Goal: Task Accomplishment & Management: Manage account settings

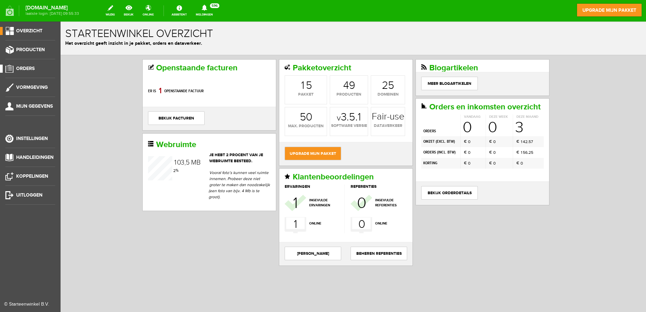
click at [28, 67] on span "Orders" at bounding box center [25, 69] width 19 height 6
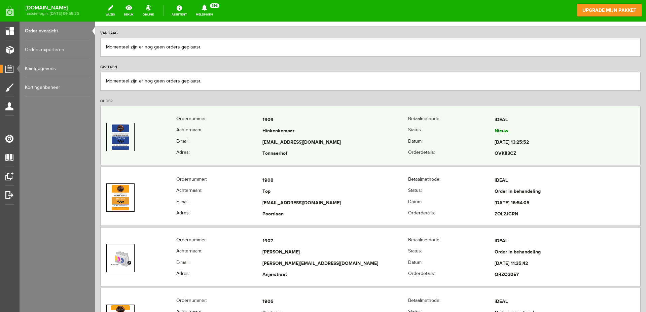
scroll to position [101, 0]
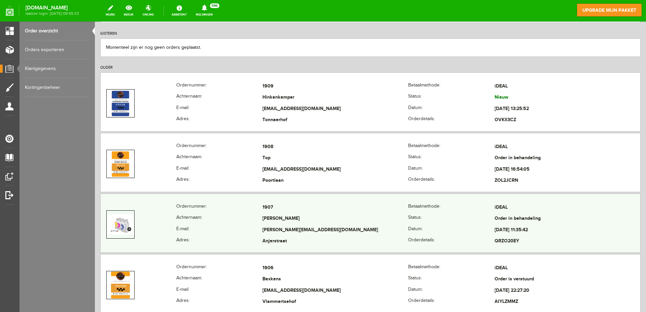
click at [331, 220] on td "[PERSON_NAME]" at bounding box center [335, 218] width 146 height 11
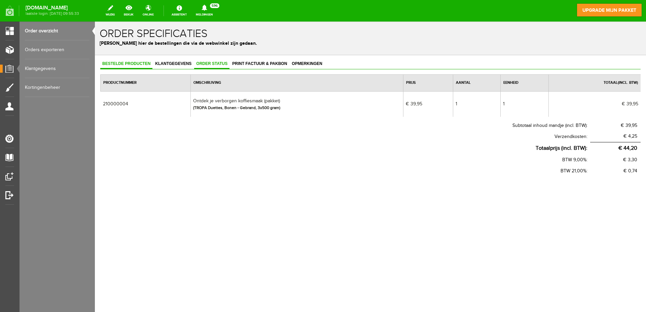
click at [207, 64] on span "Order status" at bounding box center [211, 63] width 35 height 5
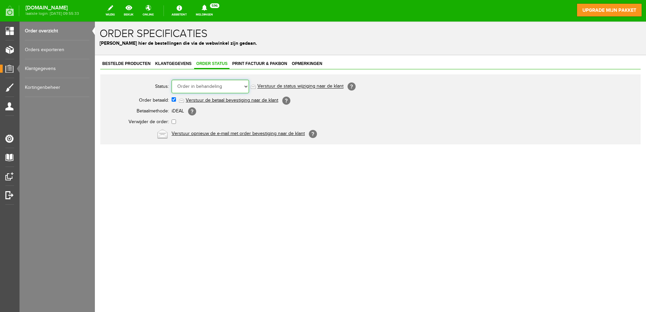
click at [213, 83] on select "Order niet afgerond Nieuw Order in behandeling Wacht op leverancier Wacht op be…" at bounding box center [210, 86] width 77 height 13
select select "5"
click at [172, 80] on select "Order niet afgerond Nieuw Order in behandeling Wacht op leverancier Wacht op be…" at bounding box center [210, 86] width 77 height 13
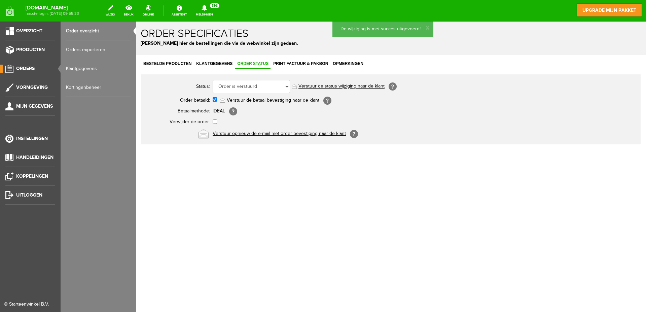
click at [22, 68] on span "Orders" at bounding box center [25, 69] width 19 height 6
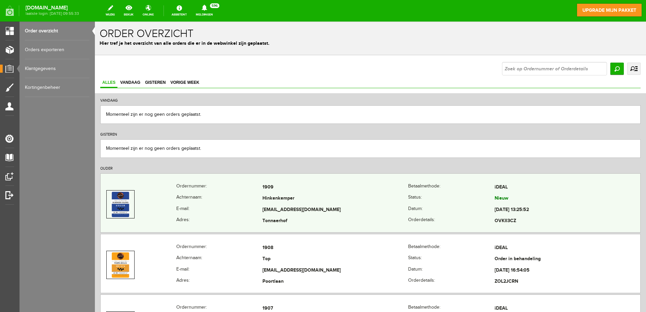
click at [331, 201] on td "Hinkenkemper" at bounding box center [335, 198] width 146 height 11
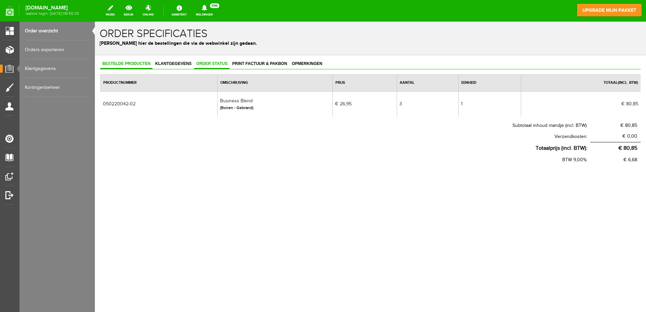
click at [214, 62] on span "Order status" at bounding box center [211, 63] width 35 height 5
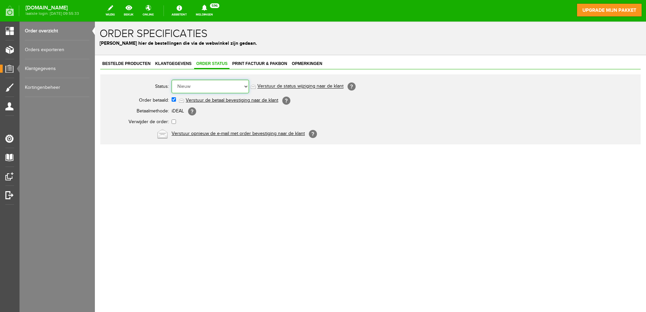
click at [217, 85] on select "Order niet afgerond Nieuw Order in behandeling Wacht op leverancier Wacht op be…" at bounding box center [210, 86] width 77 height 13
click at [238, 86] on select "Order niet afgerond Nieuw Order in behandeling Wacht op leverancier Wacht op be…" at bounding box center [210, 86] width 77 height 13
select select "2"
click at [172, 80] on select "Order niet afgerond Nieuw Order in behandeling Wacht op leverancier Wacht op be…" at bounding box center [210, 86] width 77 height 13
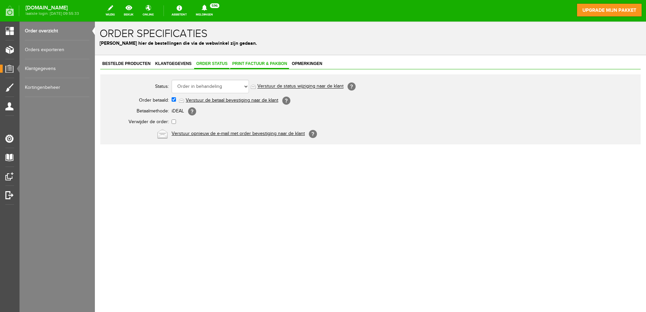
click at [254, 60] on link "Print factuur & pakbon" at bounding box center [259, 64] width 59 height 10
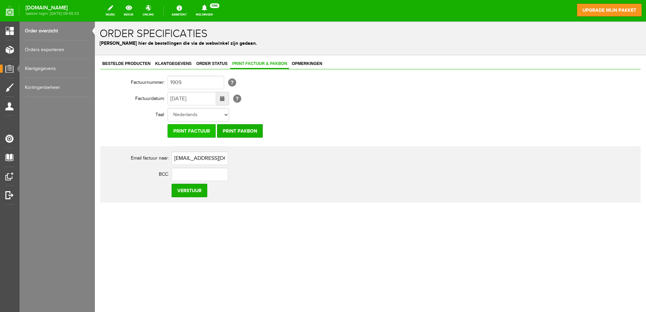
click at [194, 131] on input "Print factuur" at bounding box center [192, 130] width 48 height 13
click at [240, 130] on input "Print pakbon" at bounding box center [240, 130] width 46 height 13
click at [211, 63] on span "Order status" at bounding box center [211, 63] width 35 height 5
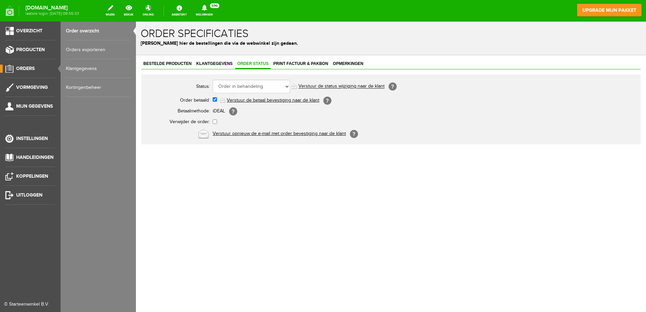
click at [19, 66] on span "Orders" at bounding box center [25, 69] width 19 height 6
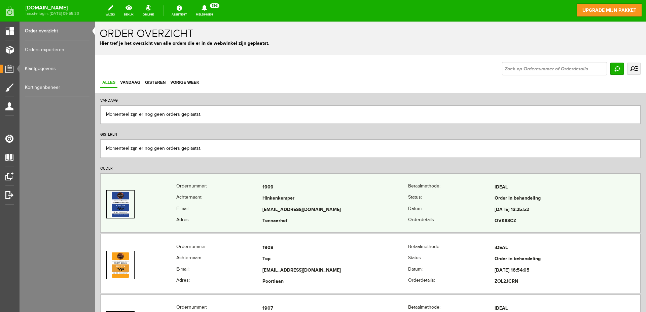
scroll to position [101, 0]
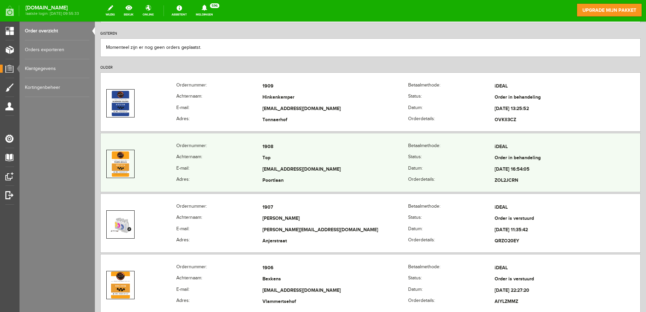
click at [361, 164] on td "Top" at bounding box center [335, 158] width 146 height 11
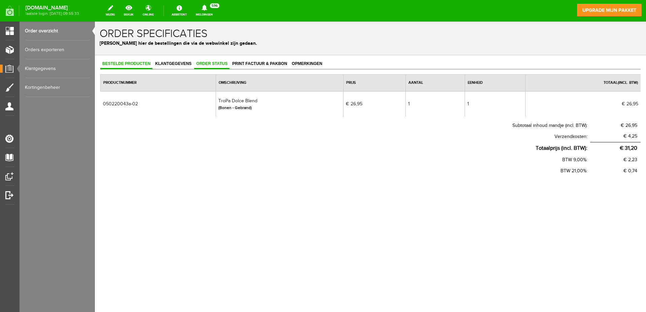
click at [212, 65] on span "Order status" at bounding box center [211, 63] width 35 height 5
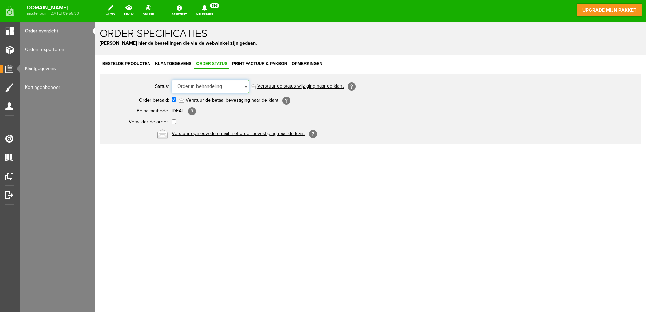
click at [218, 84] on select "Order niet afgerond Nieuw Order in behandeling Wacht op leverancier Wacht op be…" at bounding box center [210, 86] width 77 height 13
select select "5"
click at [172, 80] on select "Order niet afgerond Nieuw Order in behandeling Wacht op leverancier Wacht op be…" at bounding box center [210, 86] width 77 height 13
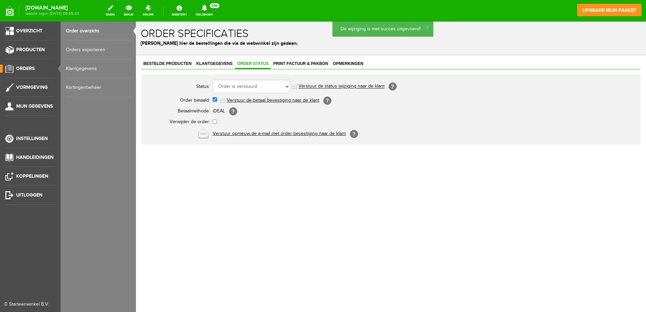
click at [27, 69] on span "Orders" at bounding box center [25, 69] width 19 height 6
